Goal: Check status: Check status

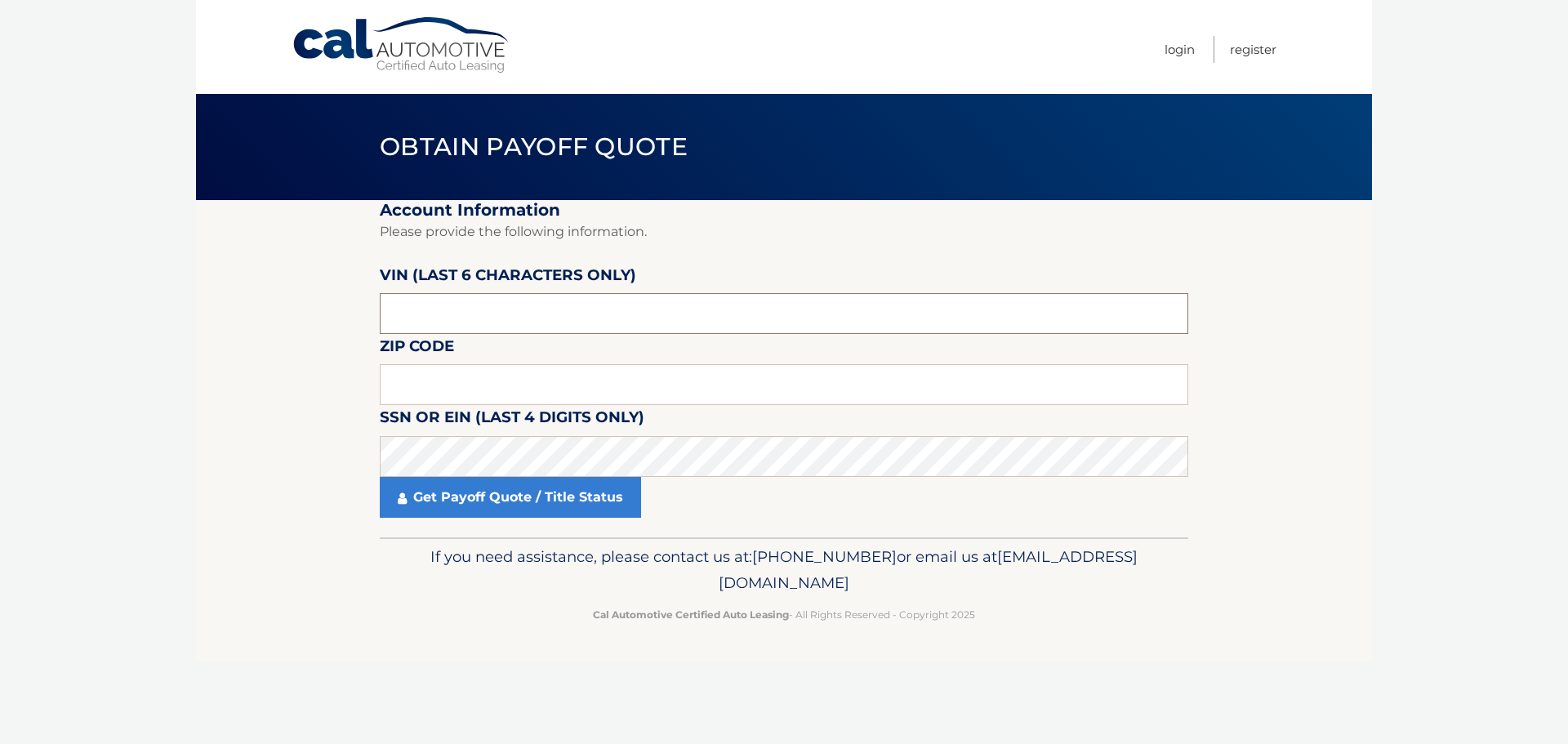
click at [449, 318] on input "text" at bounding box center [784, 314] width 808 height 41
drag, startPoint x: 446, startPoint y: 317, endPoint x: 261, endPoint y: 314, distance: 185.0
click at [261, 314] on section "Account Information Please provide the following information. [PERSON_NAME] (la…" at bounding box center [784, 368] width 1176 height 337
type input "538589"
click at [443, 381] on input "text" at bounding box center [784, 385] width 808 height 41
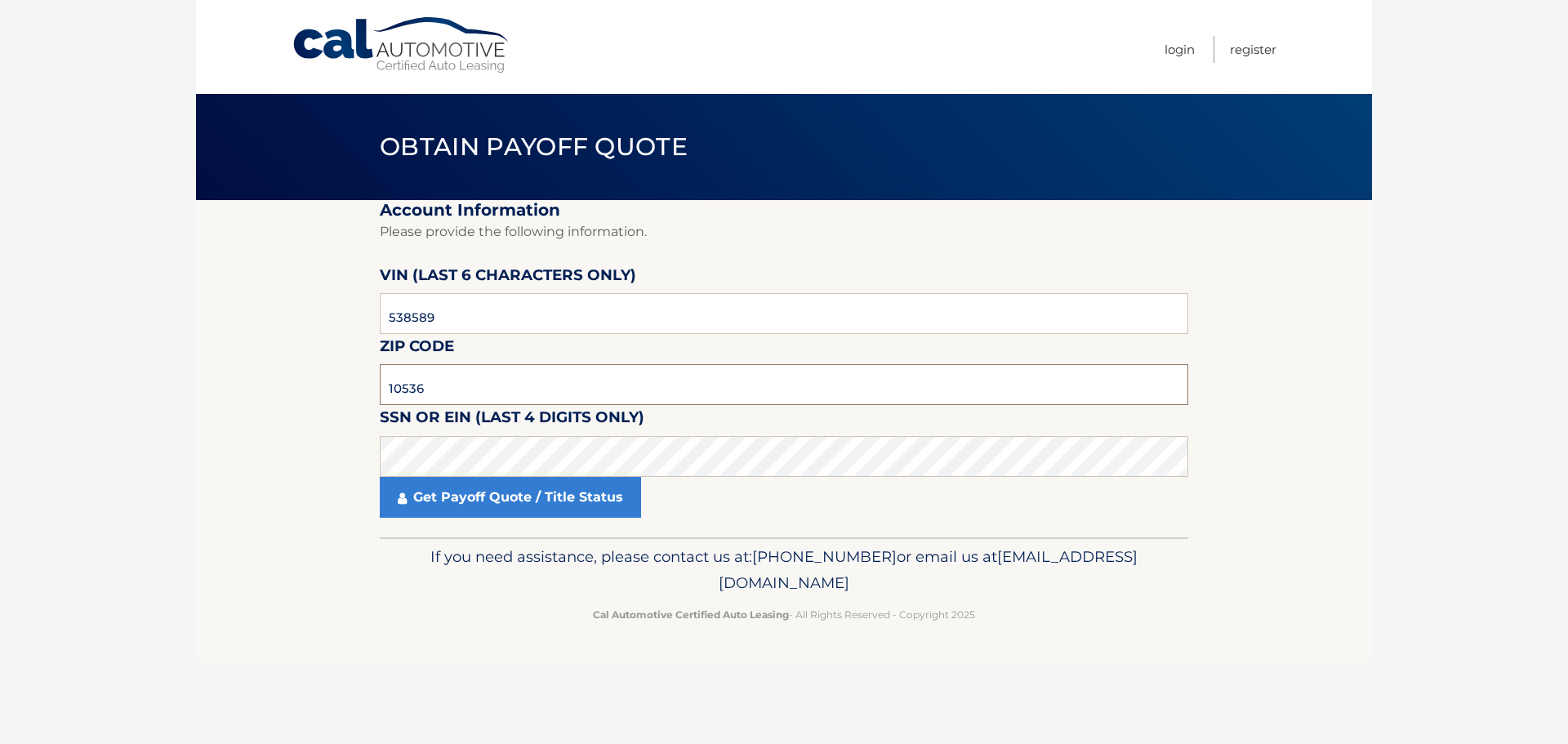
type input "10536"
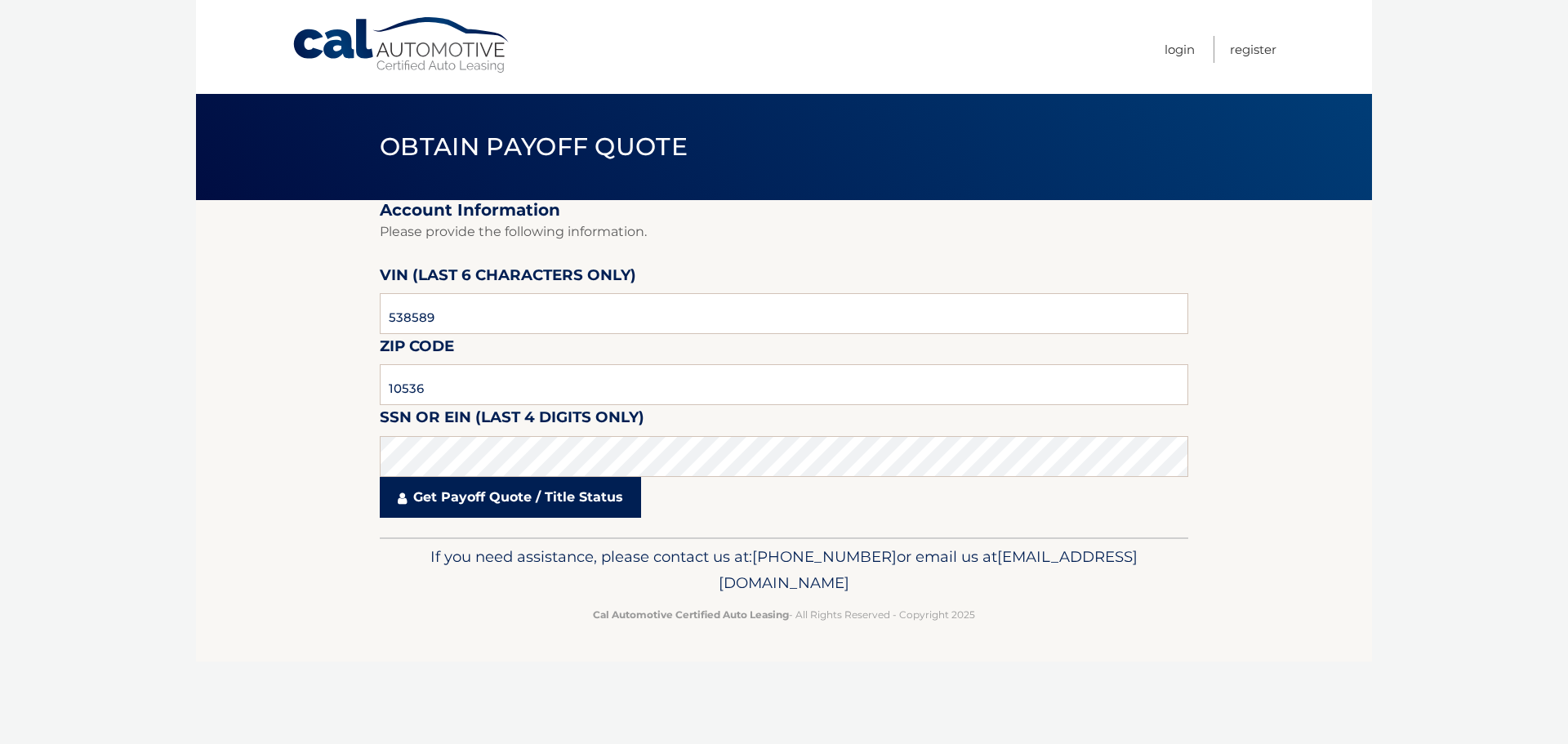
click at [500, 495] on link "Get Payoff Quote / Title Status" at bounding box center [510, 497] width 261 height 41
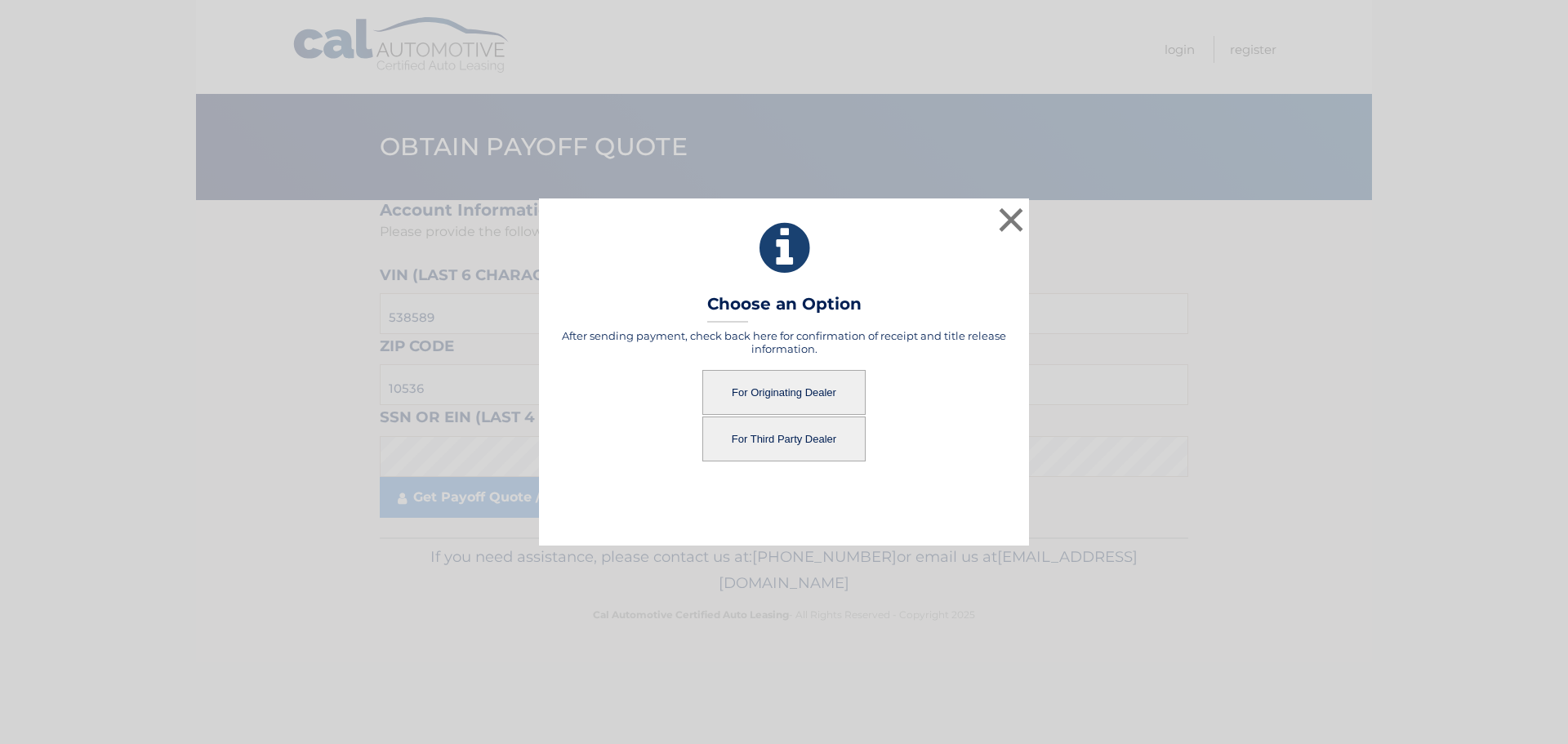
click at [771, 382] on button "For Originating Dealer" at bounding box center [784, 392] width 163 height 45
click at [809, 399] on button "For Originating Dealer" at bounding box center [784, 392] width 163 height 45
click at [771, 394] on button "For Originating Dealer" at bounding box center [784, 392] width 163 height 45
